Goal: Task Accomplishment & Management: Use online tool/utility

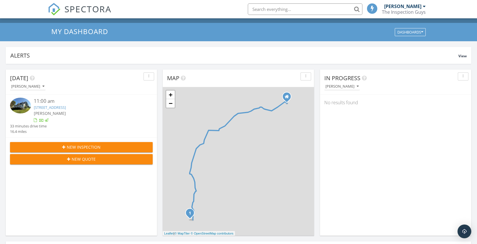
scroll to position [3, 3]
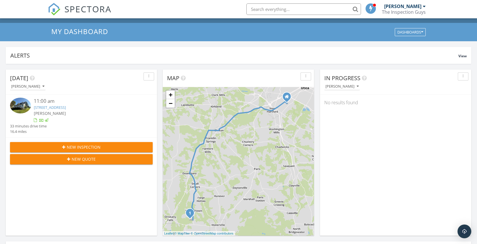
click at [66, 107] on link "1530 Brothertown Rd, Waterville, NY 13480" at bounding box center [50, 107] width 32 height 5
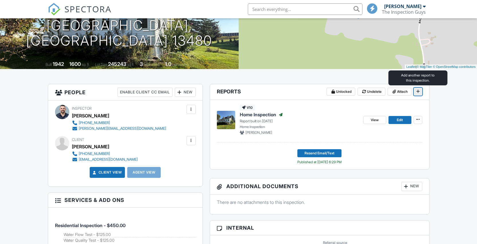
click at [418, 92] on icon at bounding box center [417, 91] width 3 height 4
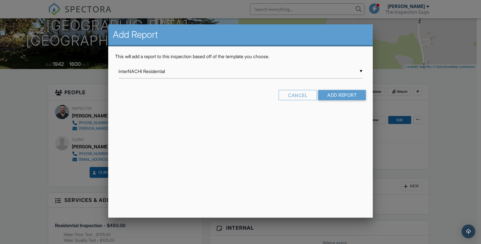
click at [257, 70] on div "▼ InterNACHI Residential InterNACHI Residential Residential Template Room-by-Ro…" at bounding box center [241, 71] width 244 height 14
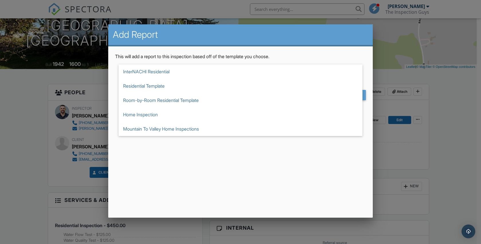
click at [240, 166] on div "Add Report This will add a report to this inspection based off of the template …" at bounding box center [240, 120] width 265 height 193
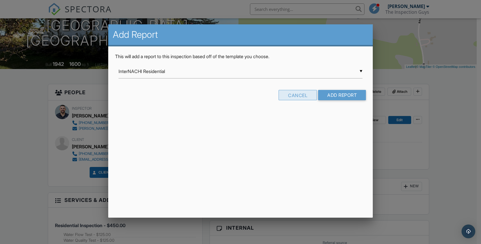
click at [303, 96] on div "Cancel" at bounding box center [298, 95] width 38 height 10
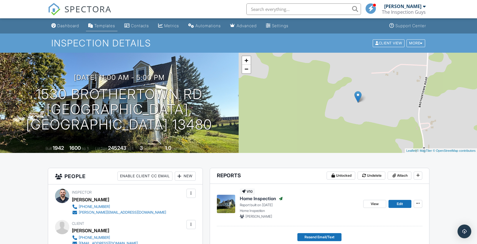
click at [112, 26] on div "Templates" at bounding box center [104, 25] width 21 height 5
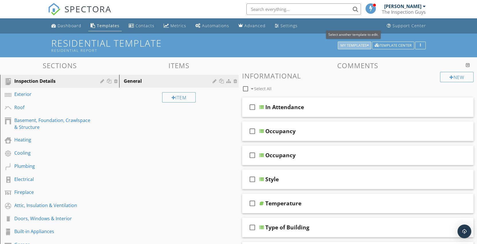
click at [363, 46] on div "My Templates" at bounding box center [354, 46] width 28 height 4
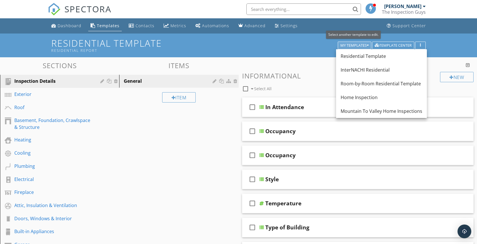
click at [363, 46] on div "My Templates" at bounding box center [354, 46] width 28 height 4
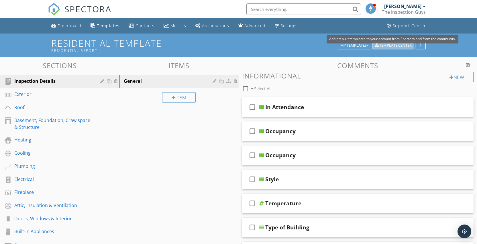
click at [386, 43] on button "Template Center" at bounding box center [393, 46] width 42 height 8
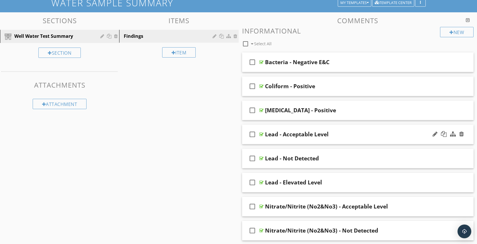
scroll to position [38, 0]
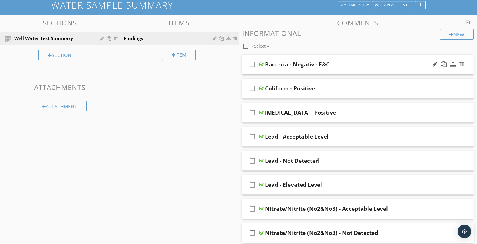
click at [348, 71] on div "check_box_outline_blank Bacteria - Negative E&C" at bounding box center [358, 65] width 232 height 20
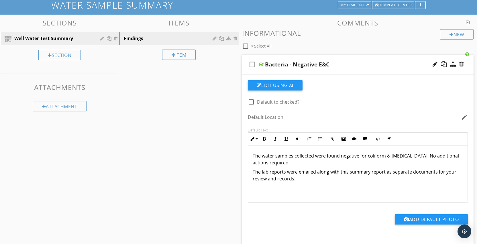
click at [357, 64] on div "Bacteria - Negative E&C" at bounding box center [347, 64] width 165 height 7
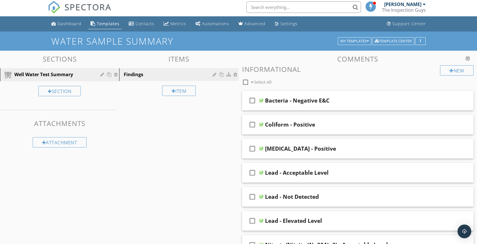
scroll to position [2, 0]
click at [353, 39] on div "My Templates" at bounding box center [354, 41] width 28 height 4
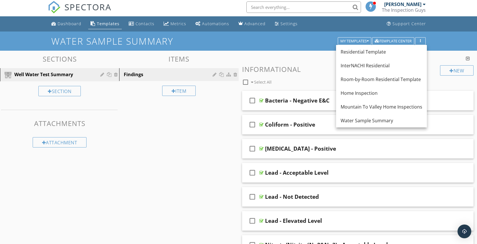
click at [164, 168] on div "Sections Well Water Test Summary Section Attachments Attachment Items Findings …" at bounding box center [238, 216] width 477 height 330
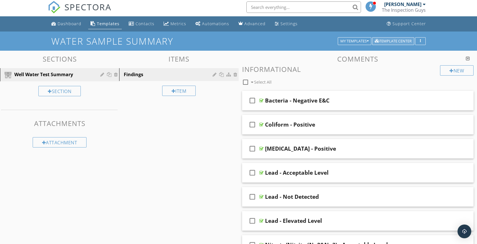
click at [403, 41] on div "Template Center" at bounding box center [393, 41] width 37 height 4
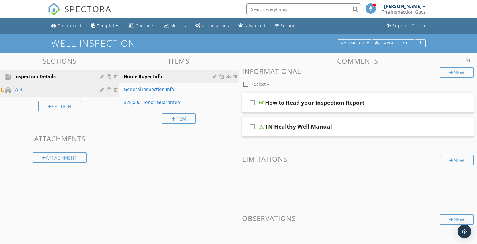
click at [76, 86] on div "Well" at bounding box center [53, 89] width 78 height 7
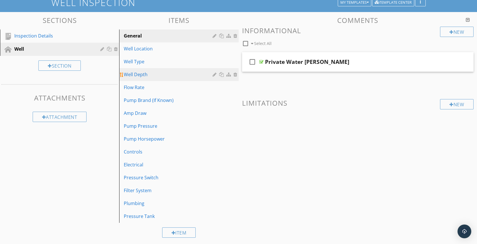
scroll to position [44, 0]
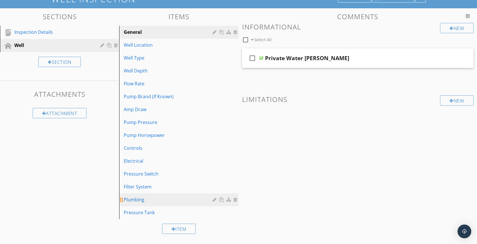
click at [165, 198] on div "Plumbing" at bounding box center [169, 199] width 90 height 7
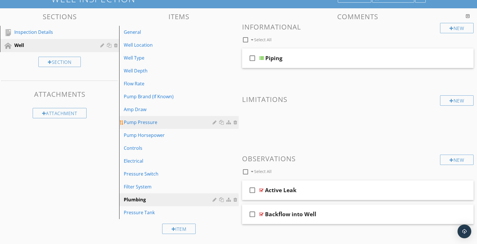
click at [178, 125] on div "Pump Pressure" at bounding box center [169, 122] width 90 height 7
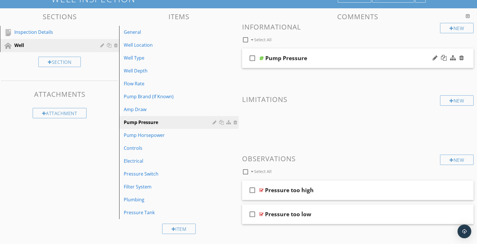
click at [325, 62] on div "check_box_outline_blank Pump Pressure" at bounding box center [358, 58] width 232 height 20
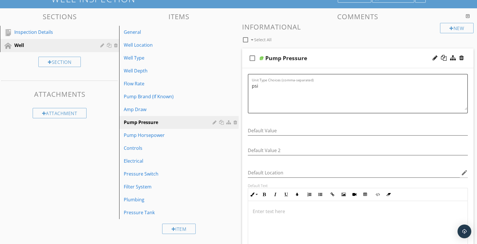
click at [335, 59] on div "Pump Pressure" at bounding box center [347, 58] width 165 height 7
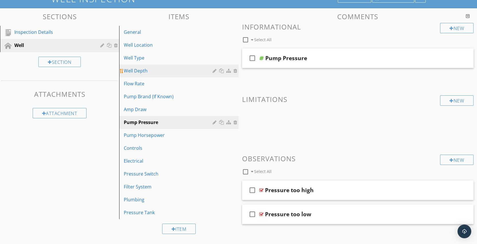
scroll to position [0, 0]
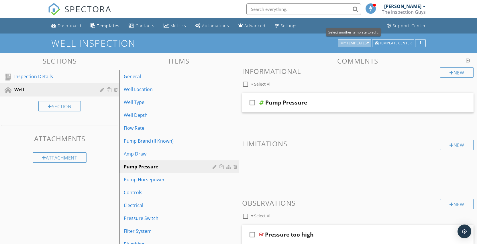
click at [366, 42] on div "My Templates" at bounding box center [354, 43] width 28 height 4
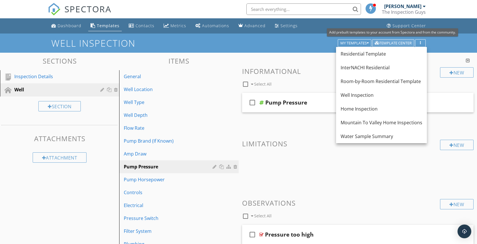
click at [396, 42] on div "Template Center" at bounding box center [393, 43] width 37 height 4
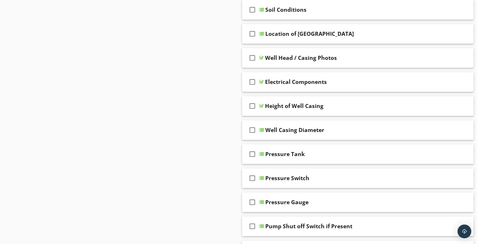
scroll to position [213, 0]
click at [328, 205] on div "check_box_outline_blank Pressure Gauge" at bounding box center [358, 202] width 232 height 20
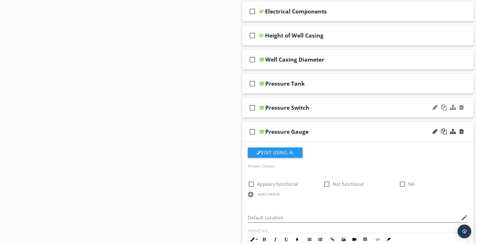
scroll to position [290, 0]
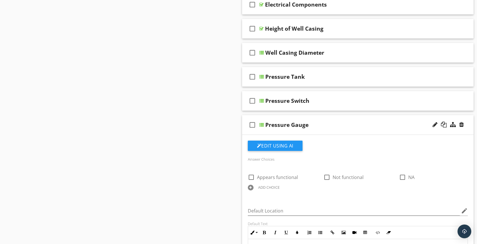
click at [337, 125] on div "Pressure Gauge" at bounding box center [347, 124] width 165 height 7
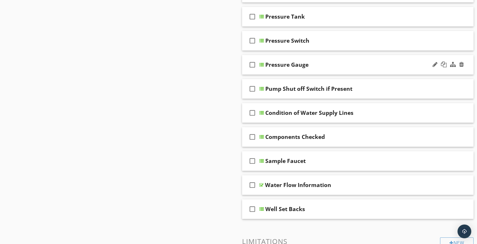
scroll to position [352, 0]
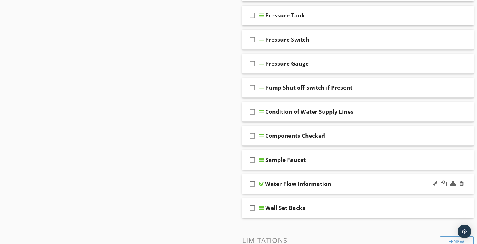
click at [343, 182] on div "Water Flow Information" at bounding box center [347, 183] width 165 height 7
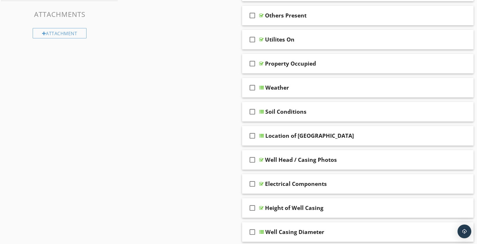
scroll to position [0, 0]
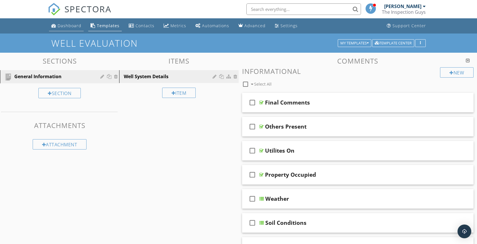
click at [70, 29] on link "Dashboard" at bounding box center [66, 26] width 35 height 11
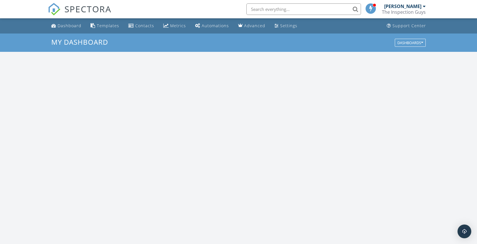
scroll to position [530, 486]
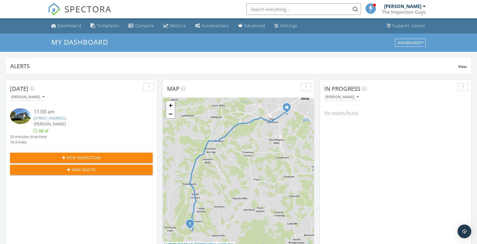
click at [66, 118] on link "[STREET_ADDRESS]" at bounding box center [50, 117] width 32 height 5
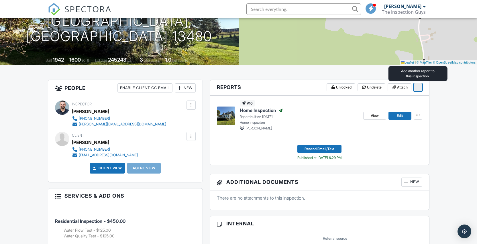
click at [419, 87] on icon at bounding box center [417, 87] width 3 height 4
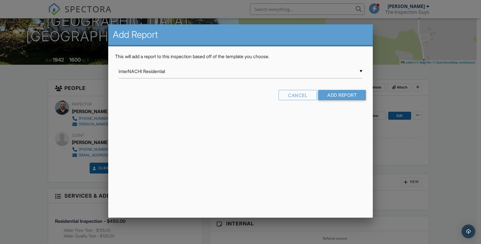
click at [214, 67] on div "▼ InterNACHI Residential InterNACHI Residential Residential Template Room-by-Ro…" at bounding box center [241, 71] width 244 height 14
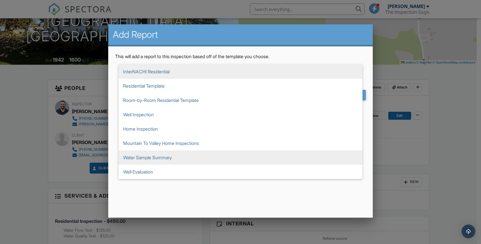
click at [193, 154] on span "Water Sample Summary" at bounding box center [241, 157] width 244 height 14
type input "Water Sample Summary"
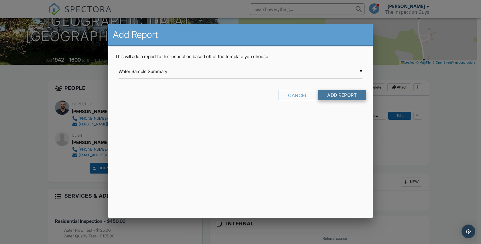
click at [344, 94] on input "Add Report" at bounding box center [342, 95] width 48 height 10
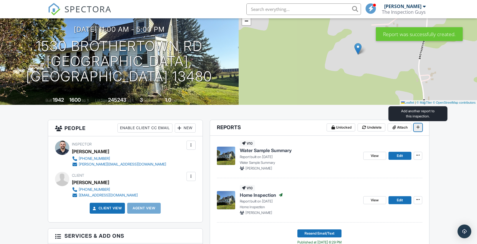
click at [417, 128] on icon at bounding box center [417, 127] width 3 height 4
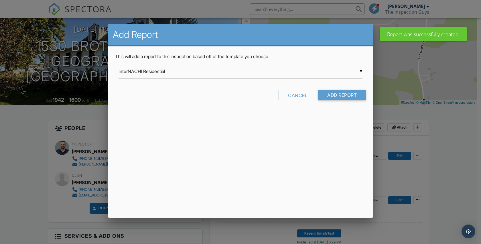
click at [292, 72] on div "▼ InterNACHI Residential InterNACHI Residential Residential Template Room-by-Ro…" at bounding box center [241, 71] width 244 height 14
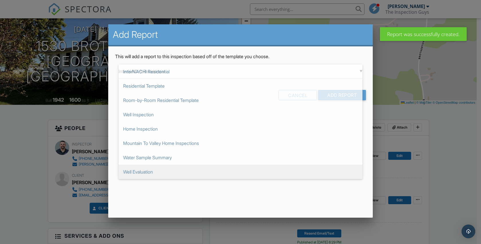
click at [198, 169] on span "Well Evaluation" at bounding box center [241, 172] width 244 height 14
type input "Well Evaluation"
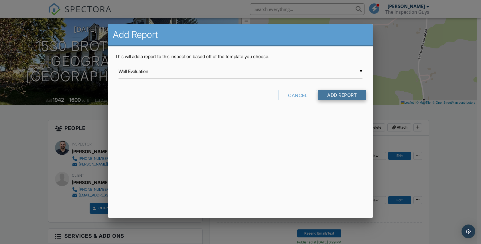
click at [341, 93] on input "Add Report" at bounding box center [342, 95] width 48 height 10
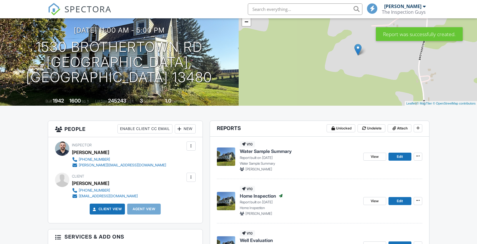
scroll to position [83, 0]
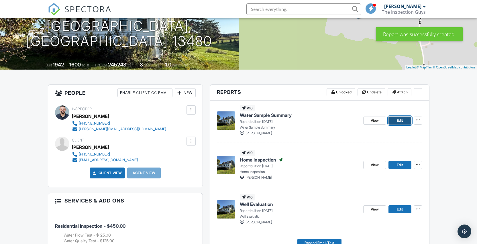
click at [400, 122] on span "Edit" at bounding box center [400, 121] width 6 height 6
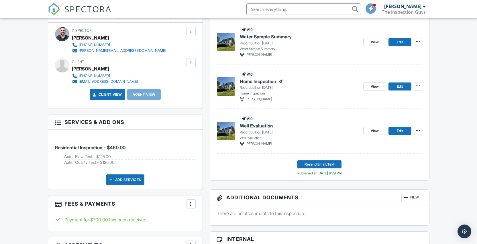
scroll to position [166, 0]
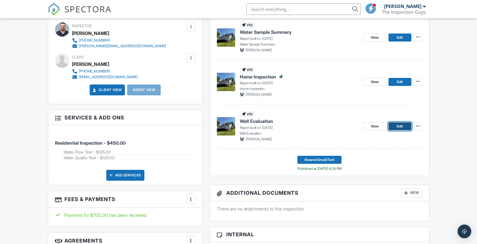
click at [406, 126] on link "Edit" at bounding box center [399, 126] width 23 height 8
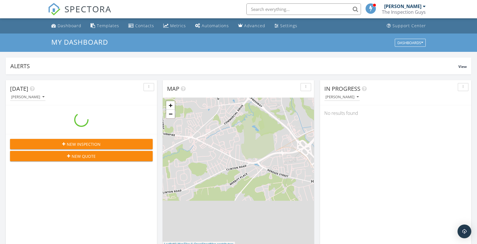
scroll to position [530, 486]
